Goal: Task Accomplishment & Management: Manage account settings

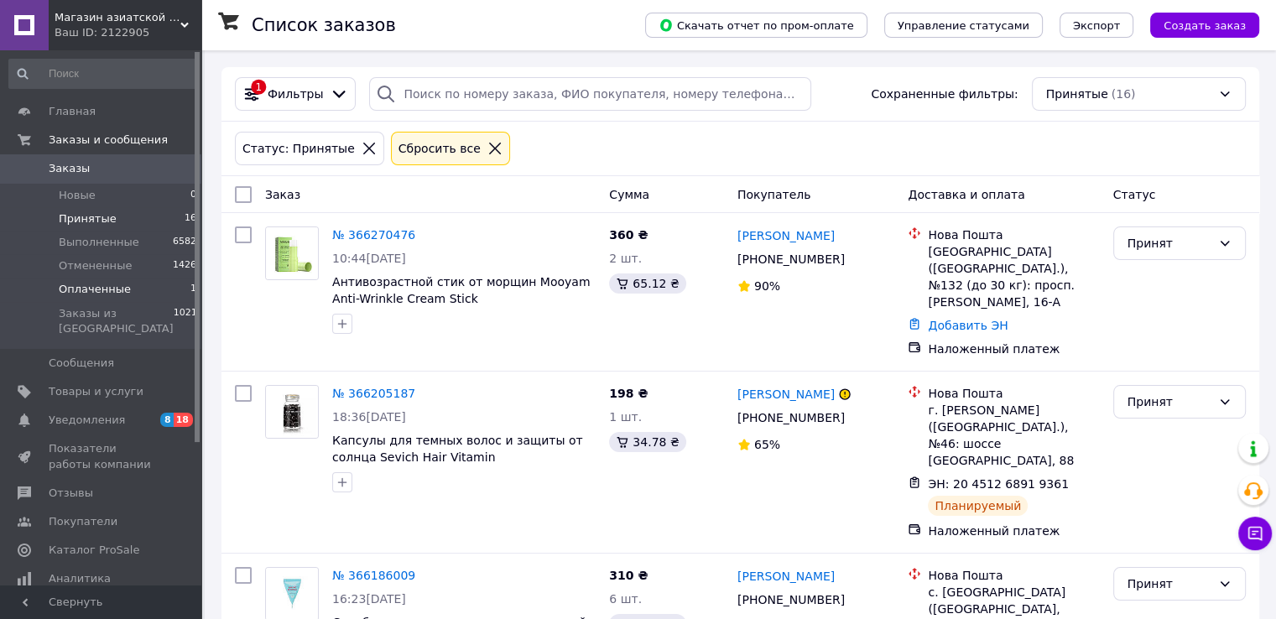
click at [91, 296] on span "Оплаченные" at bounding box center [95, 289] width 72 height 15
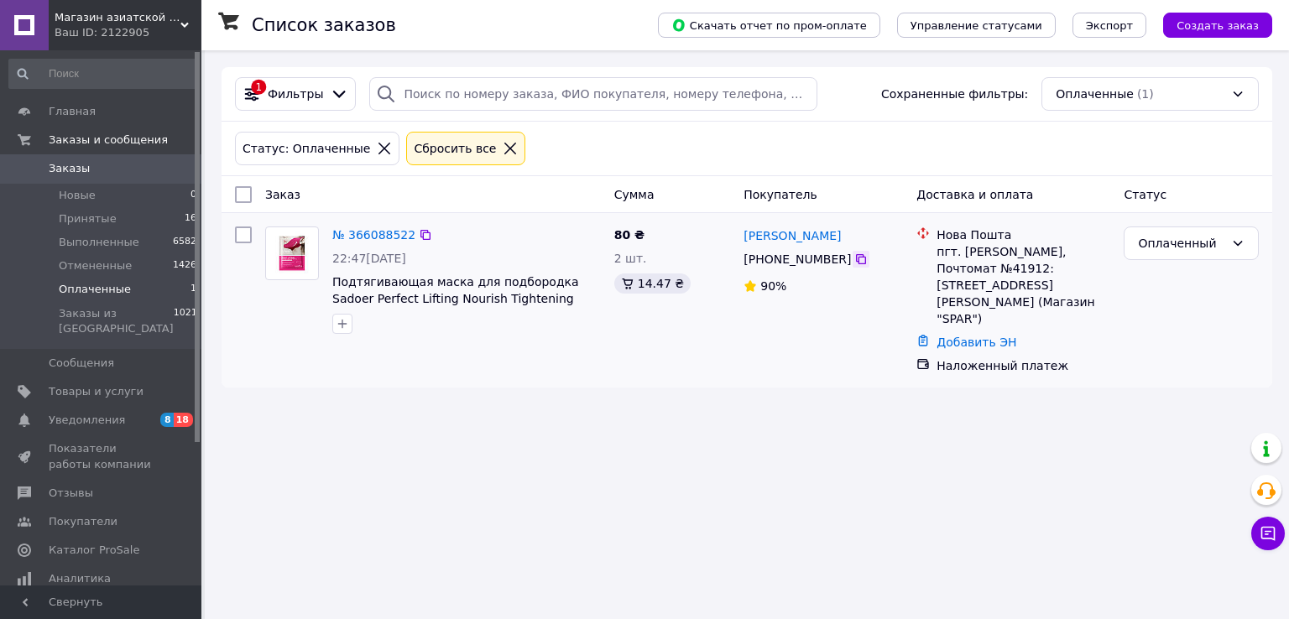
click at [856, 258] on icon at bounding box center [860, 259] width 13 height 13
click at [989, 336] on link "Добавить ЭН" at bounding box center [976, 342] width 80 height 13
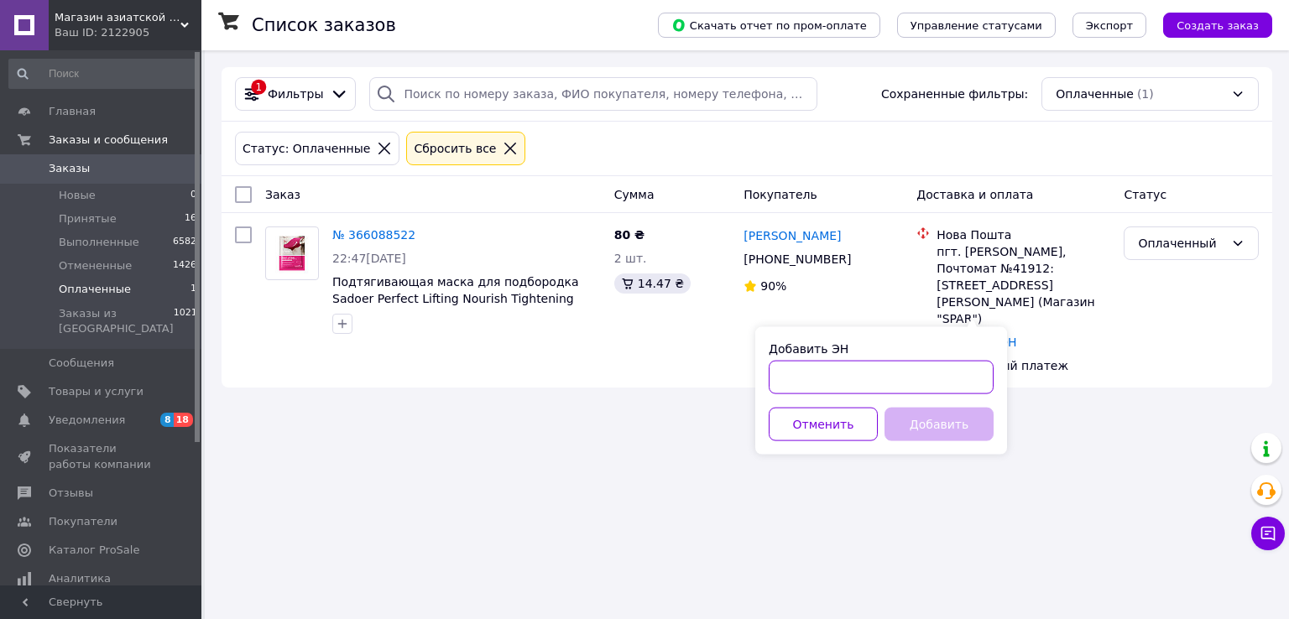
paste input "20451269037576"
type input "20451269037576"
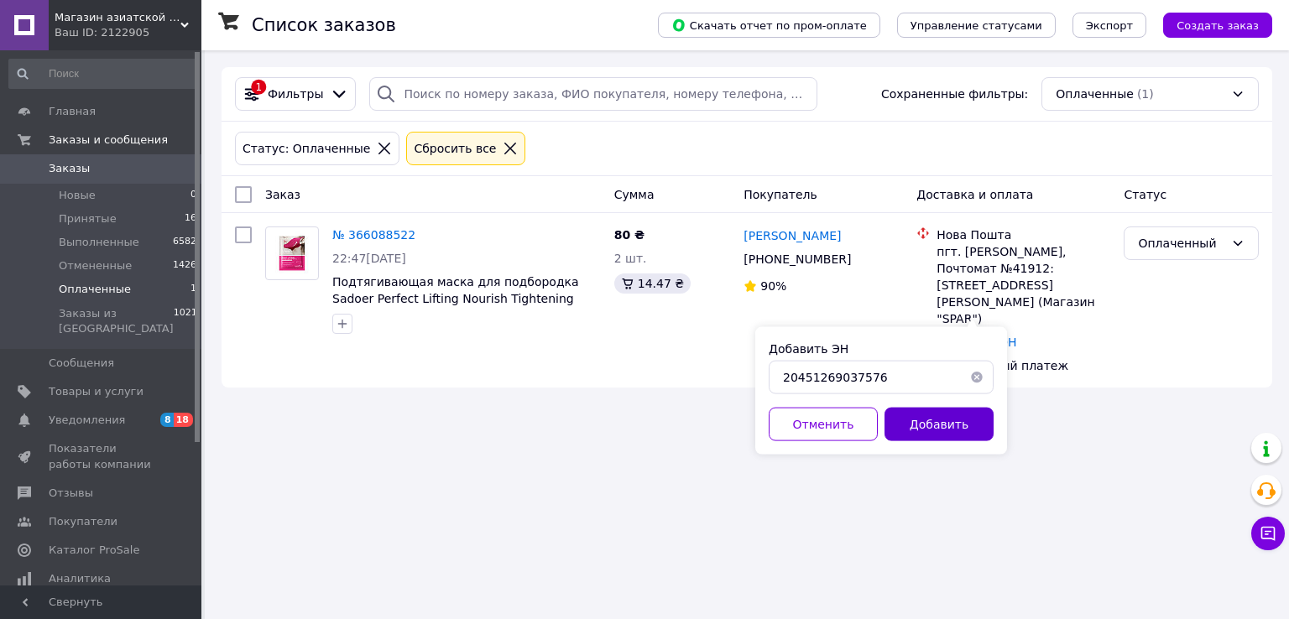
click at [944, 429] on button "Добавить" at bounding box center [938, 425] width 109 height 34
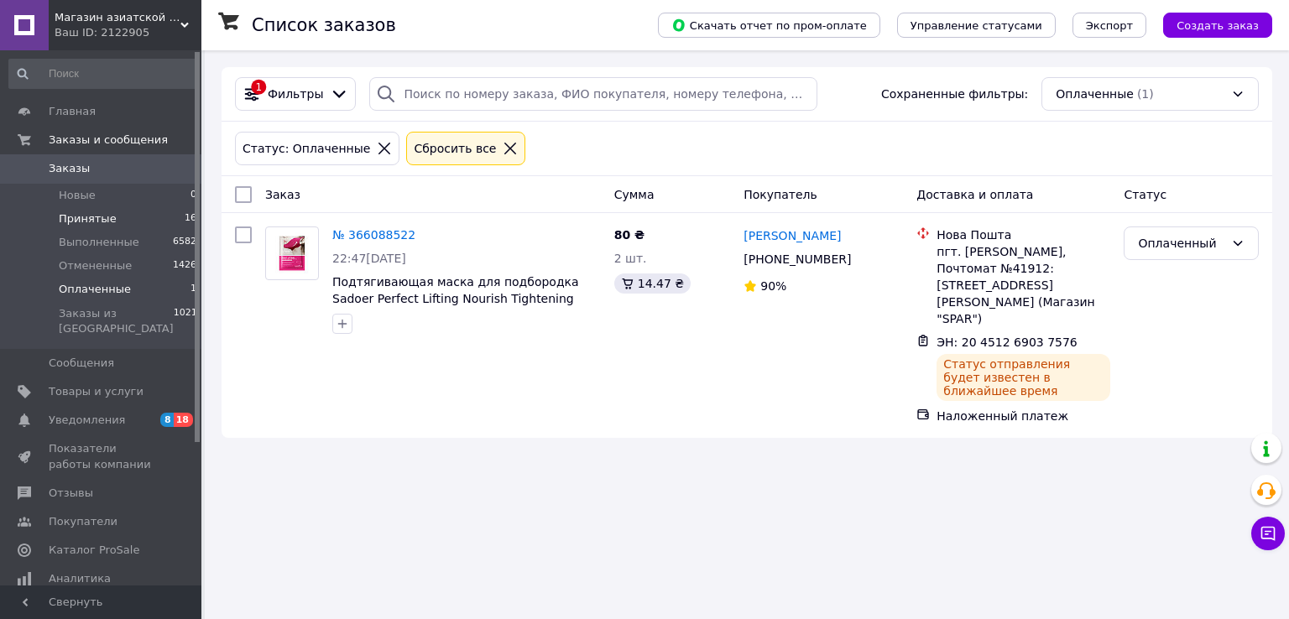
click at [102, 217] on span "Принятые" at bounding box center [88, 218] width 58 height 15
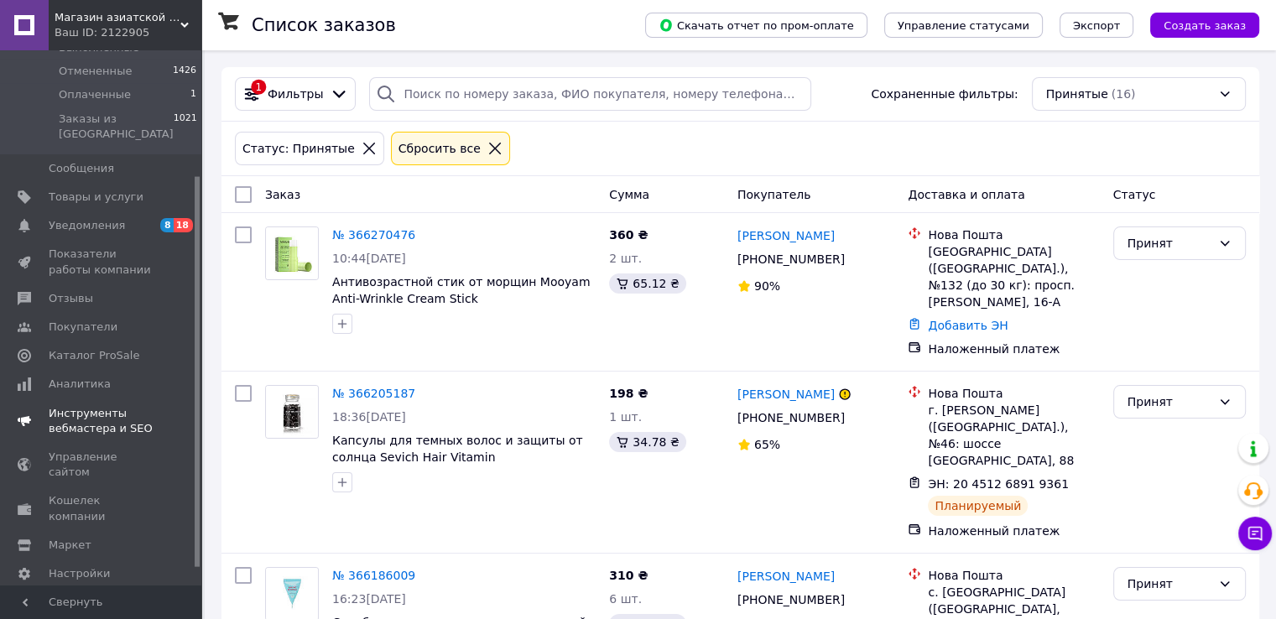
scroll to position [27, 0]
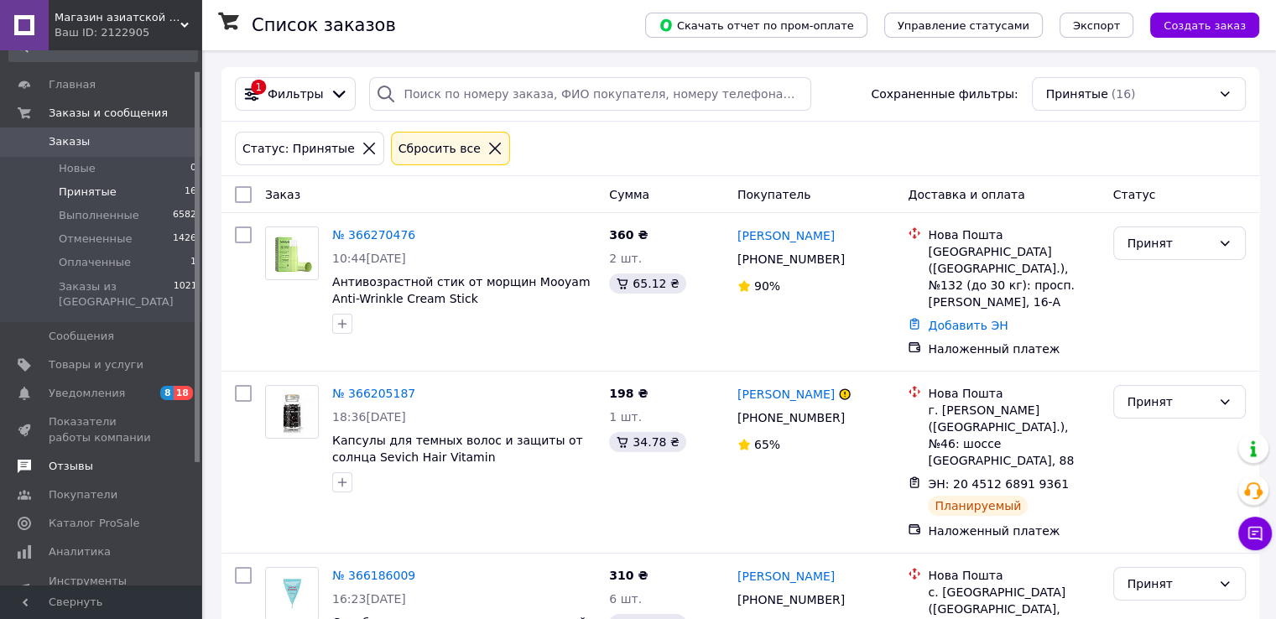
click at [80, 459] on span "Отзывы" at bounding box center [71, 466] width 44 height 15
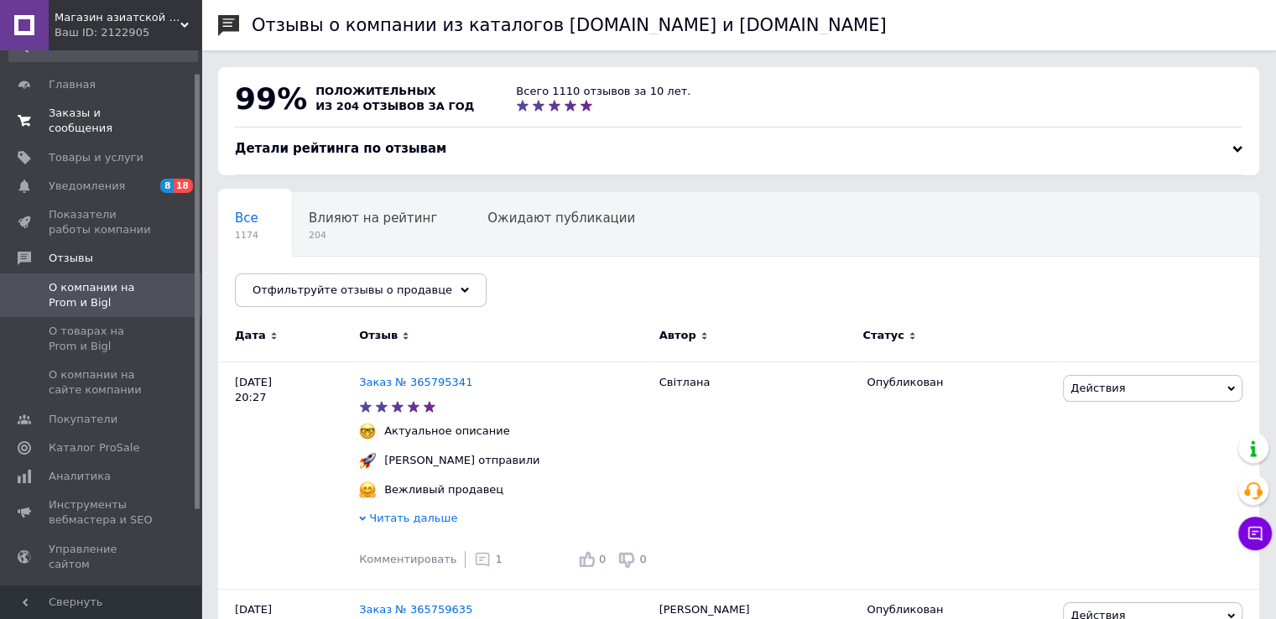
click at [97, 109] on span "Заказы и сообщения" at bounding box center [102, 121] width 107 height 30
